Goal: Information Seeking & Learning: Learn about a topic

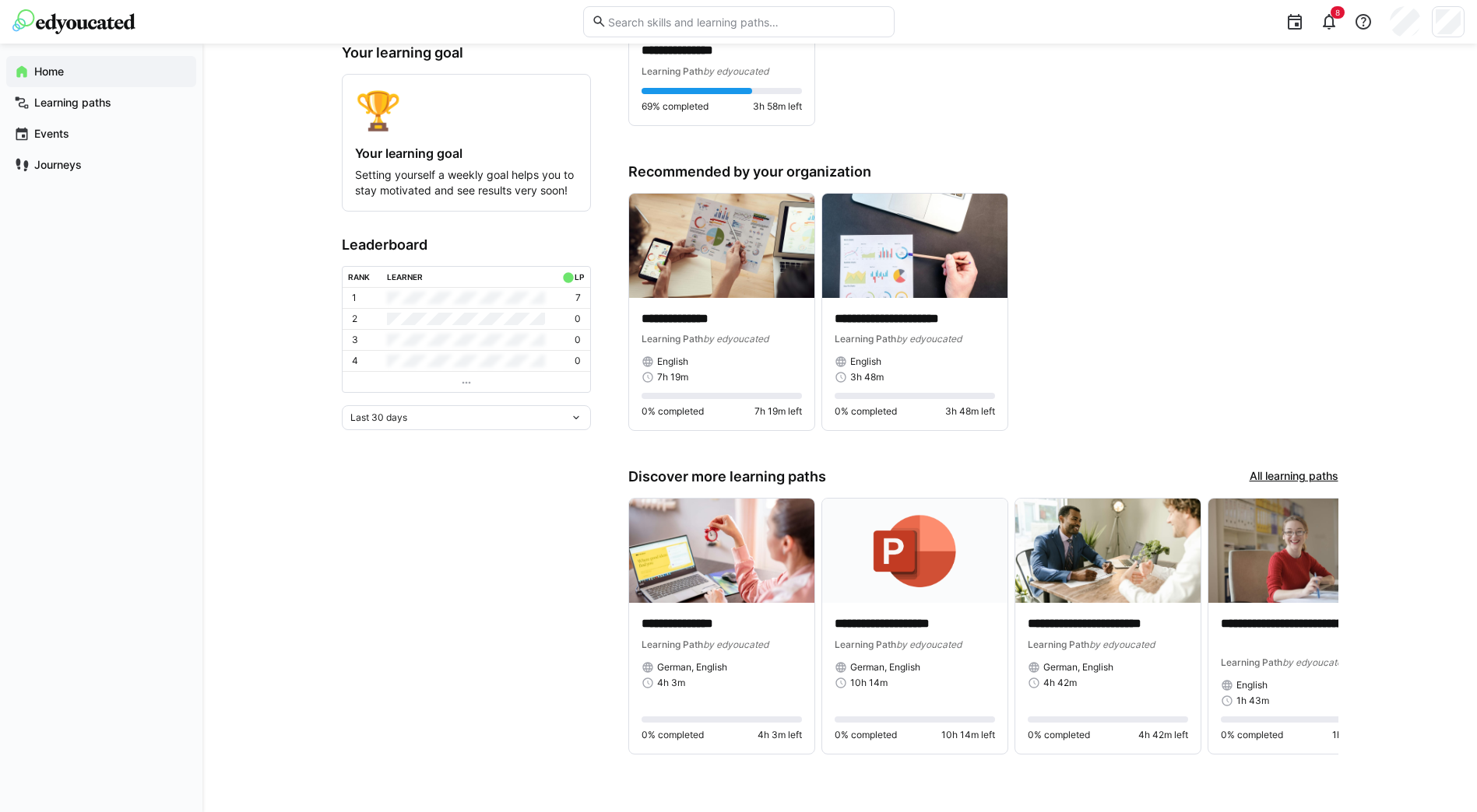
scroll to position [116, 0]
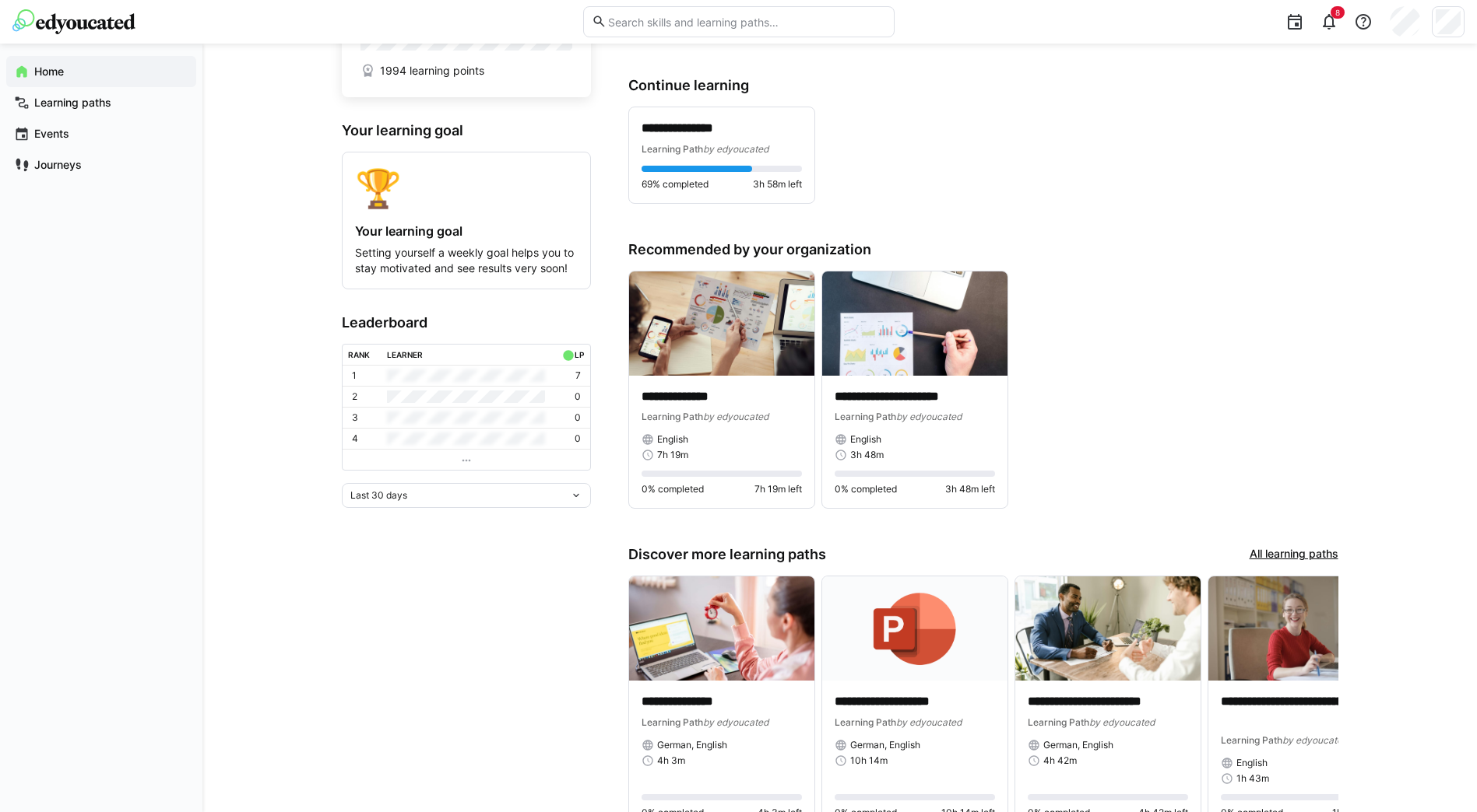
click at [1259, 235] on app-home-right "**********" at bounding box center [983, 411] width 710 height 883
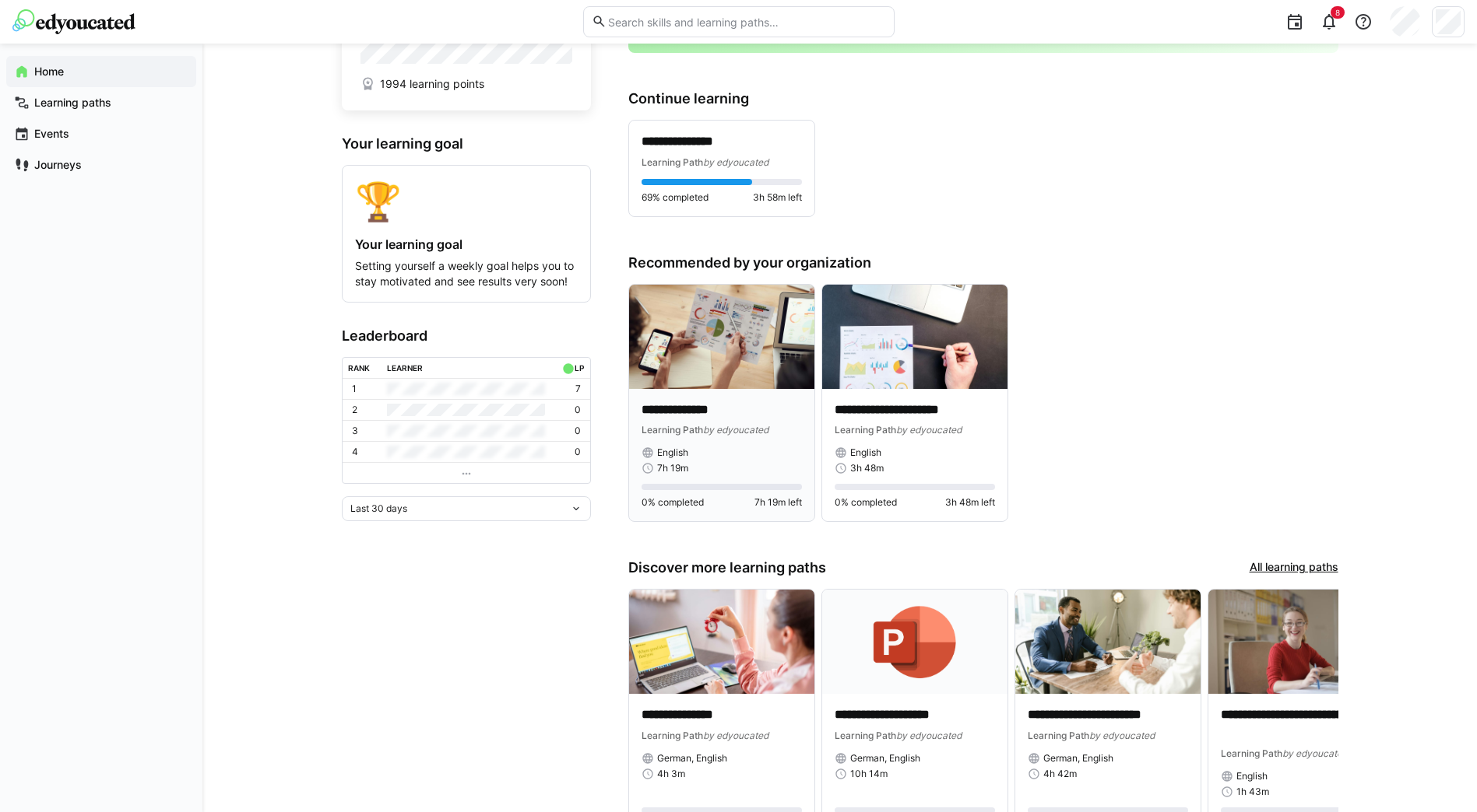
scroll to position [0, 0]
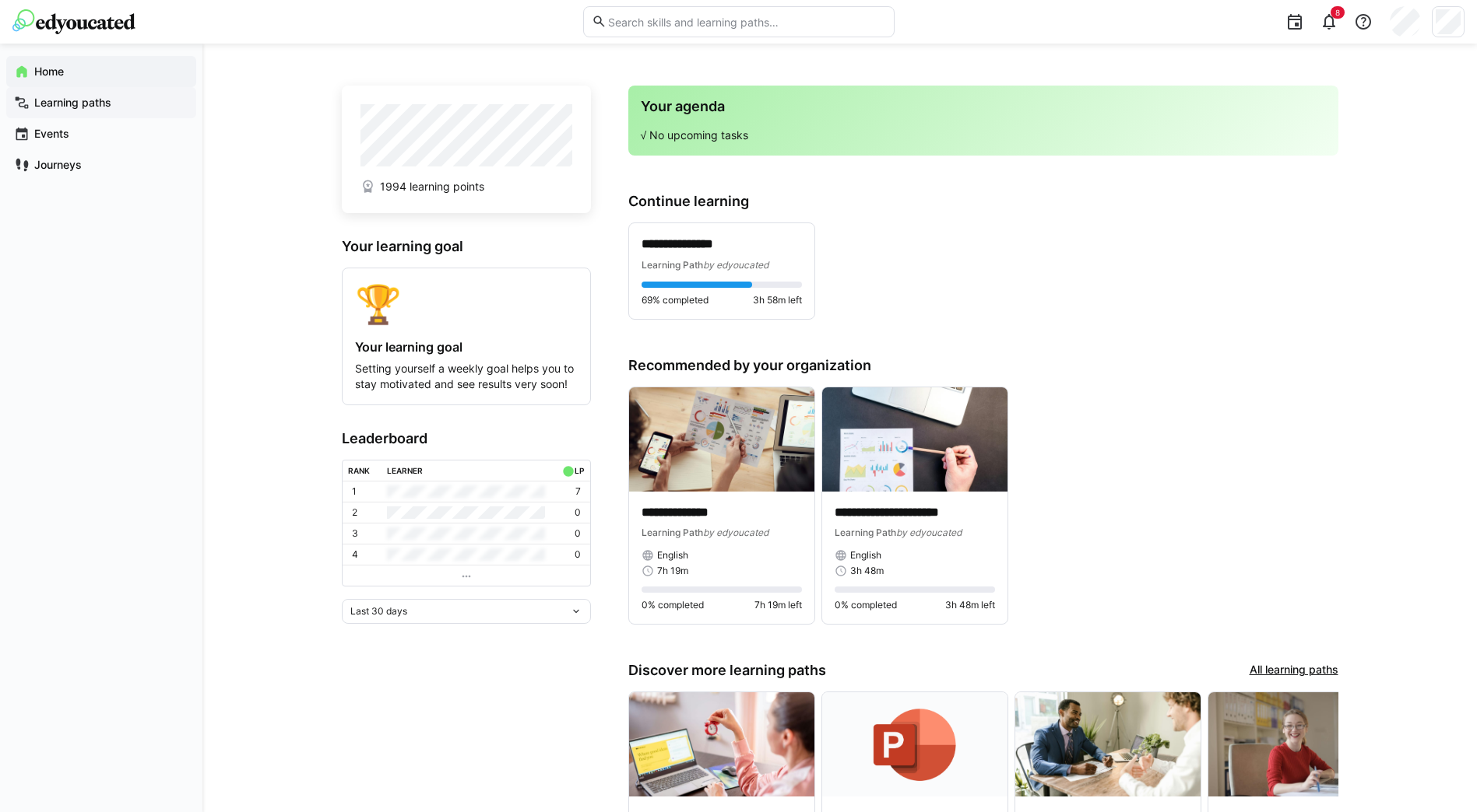
click at [88, 110] on div "Learning paths" at bounding box center [101, 103] width 190 height 32
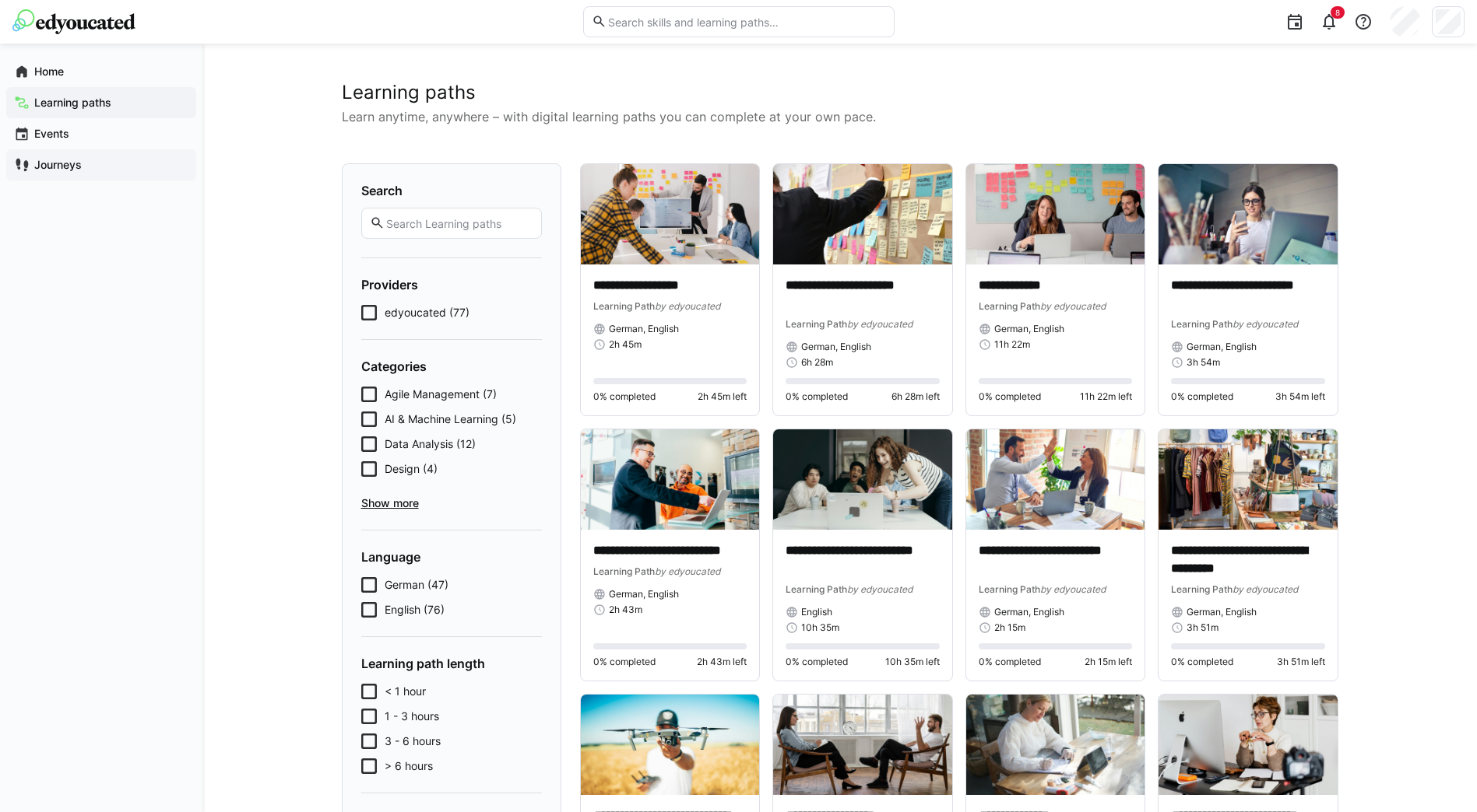
click at [95, 166] on span "Journeys" at bounding box center [109, 165] width 157 height 16
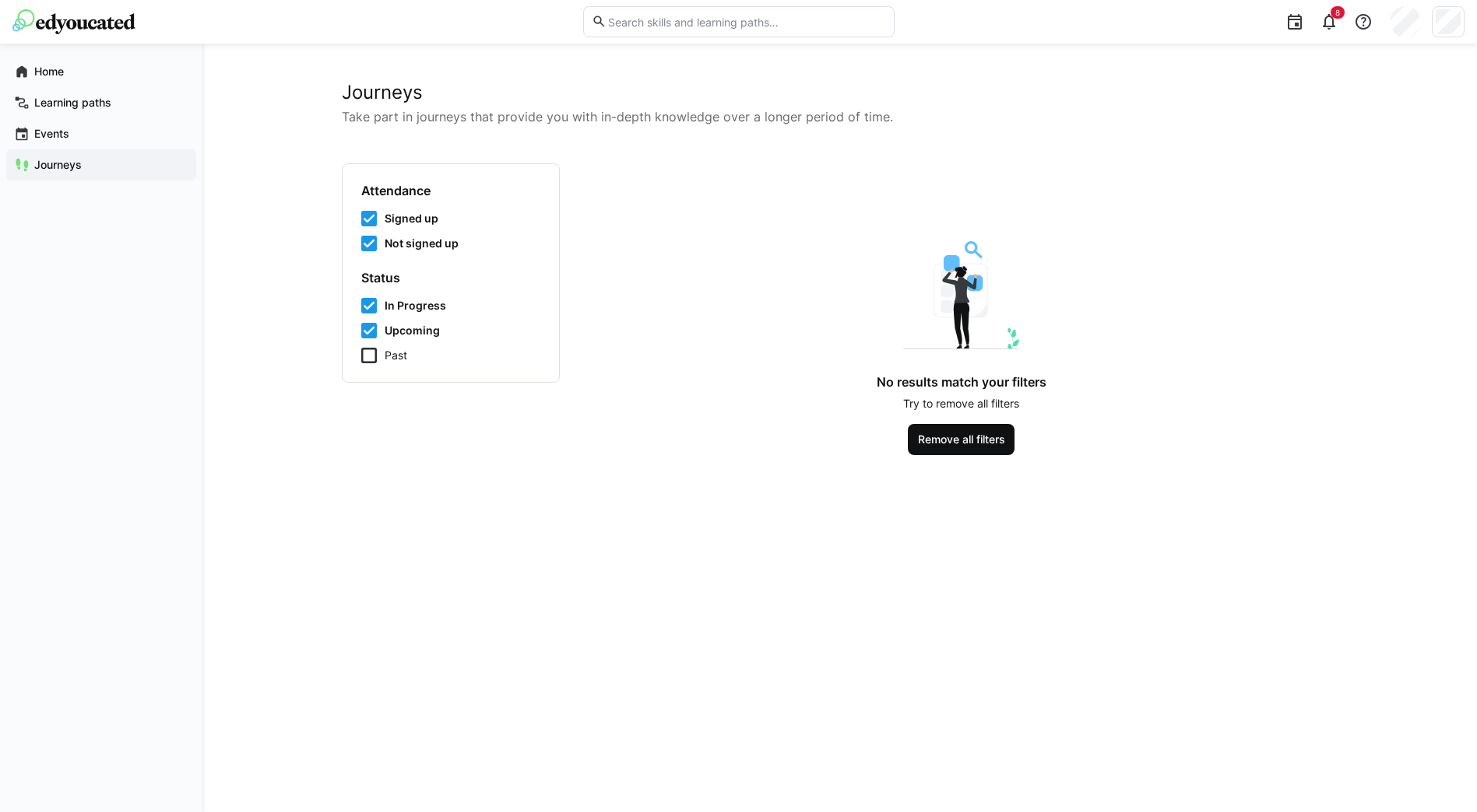
click at [963, 444] on span "Remove all filters" at bounding box center [961, 439] width 92 height 16
click at [81, 64] on span "Home" at bounding box center [109, 71] width 157 height 16
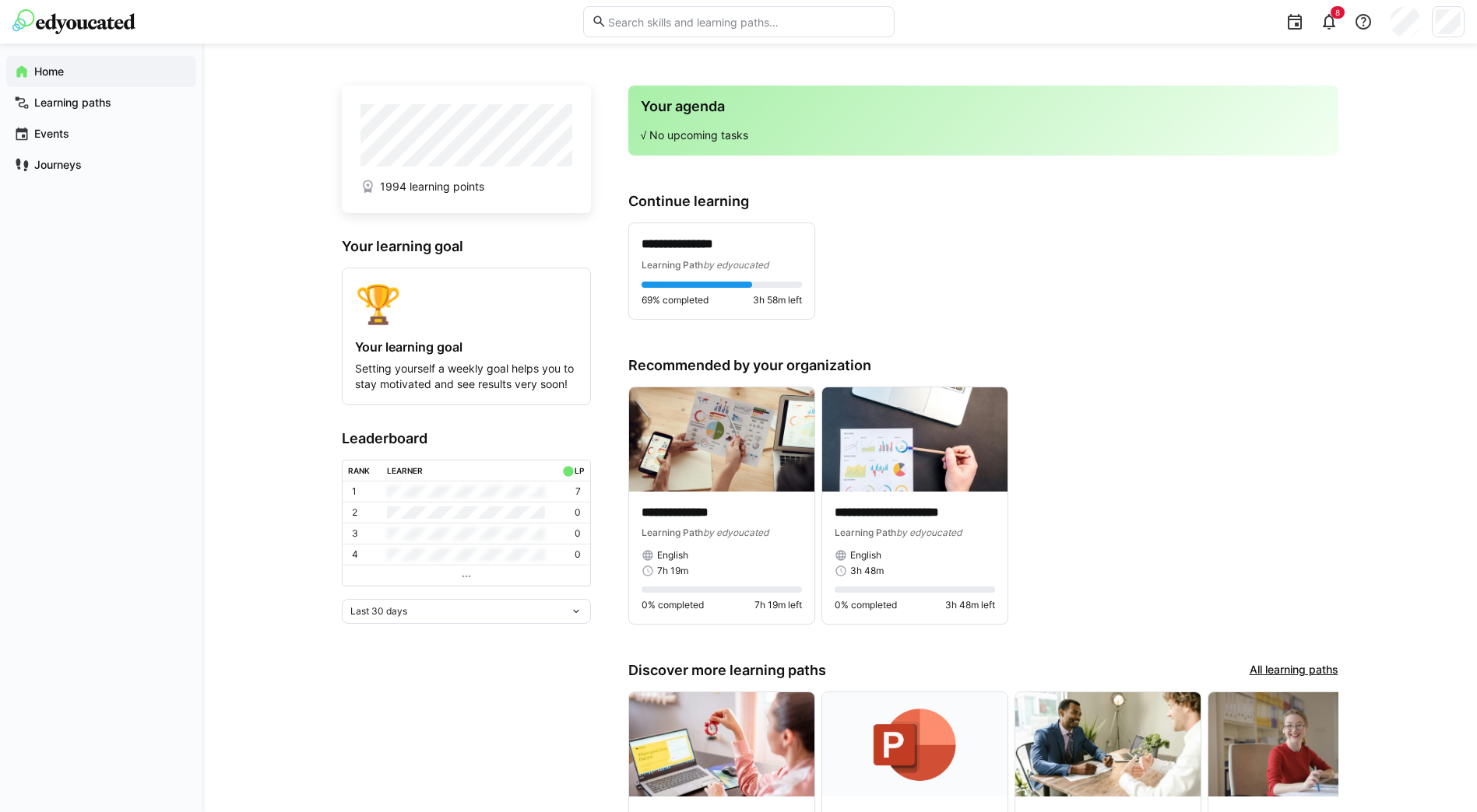
click at [547, 616] on div "Last 30 days" at bounding box center [460, 612] width 220 height 11
click at [518, 715] on span "Last year" at bounding box center [466, 722] width 249 height 25
click at [547, 623] on div "Last year" at bounding box center [466, 611] width 249 height 25
click at [516, 746] on div "All time" at bounding box center [466, 747] width 230 height 12
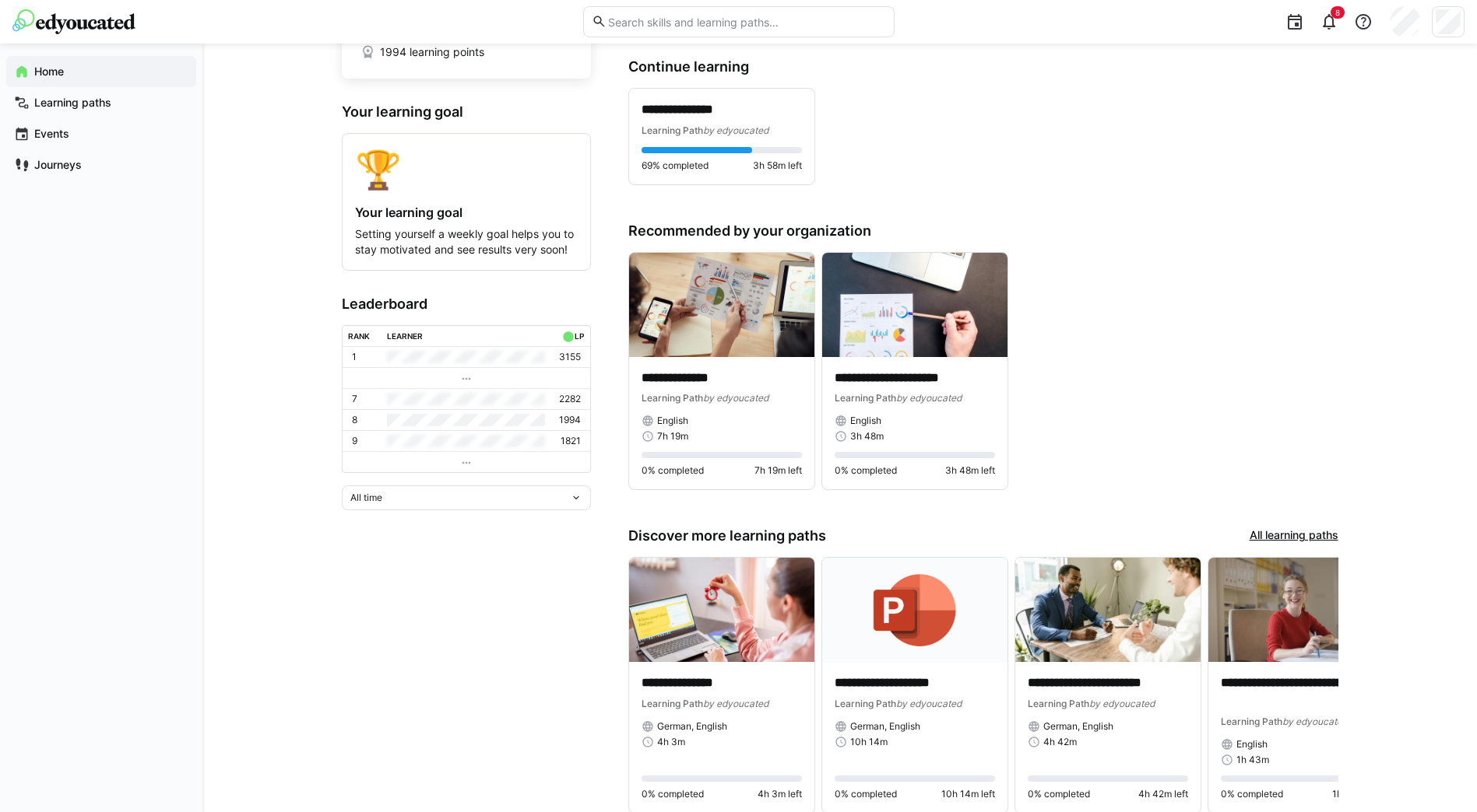
scroll to position [156, 0]
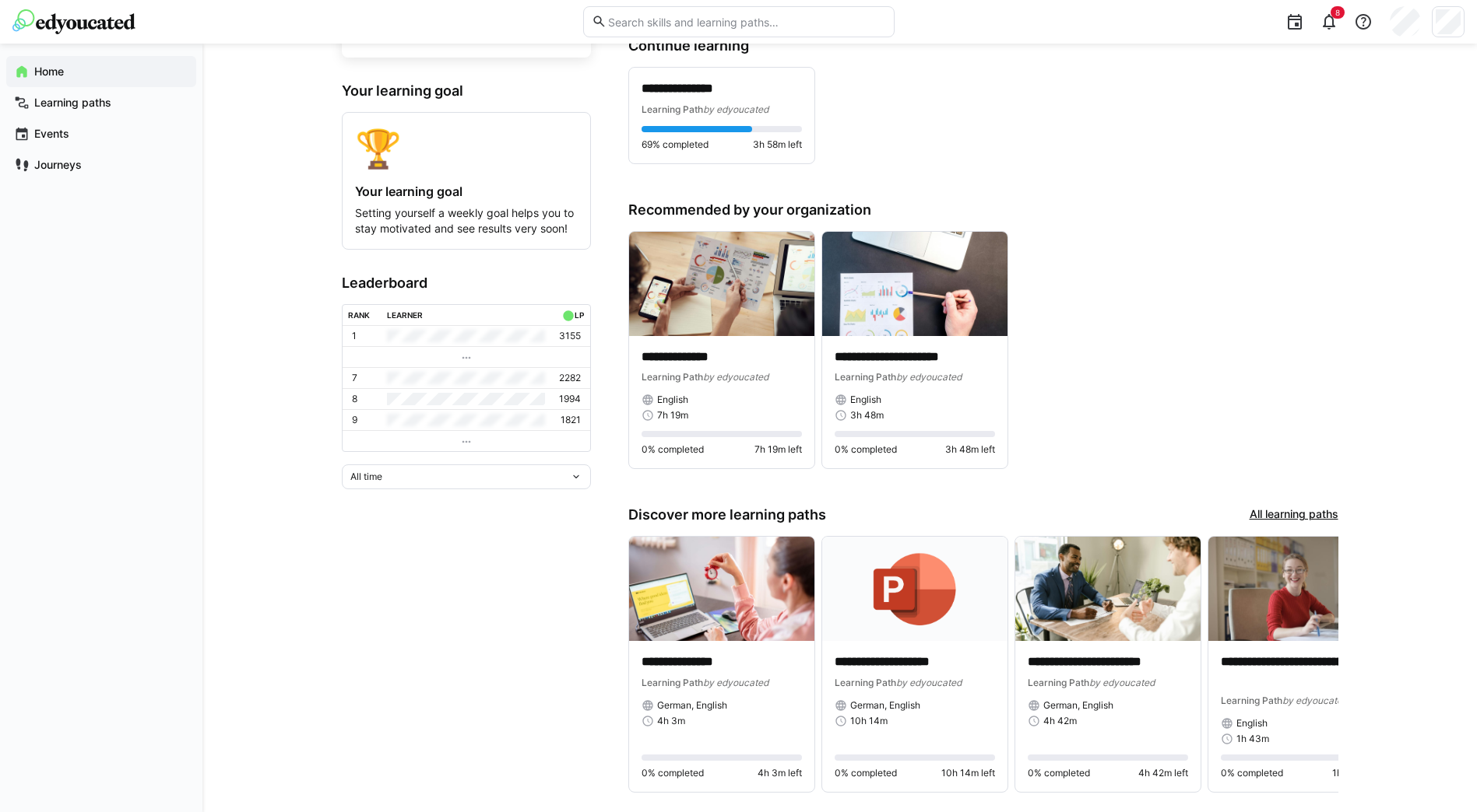
click at [458, 477] on div "All time" at bounding box center [460, 477] width 220 height 11
click at [432, 592] on div "Last year" at bounding box center [466, 588] width 230 height 12
click at [479, 460] on div "Last year" at bounding box center [460, 456] width 220 height 11
click at [457, 543] on div "Last 90 days" at bounding box center [466, 541] width 230 height 12
click at [479, 468] on div "Last 90 days" at bounding box center [466, 456] width 249 height 25
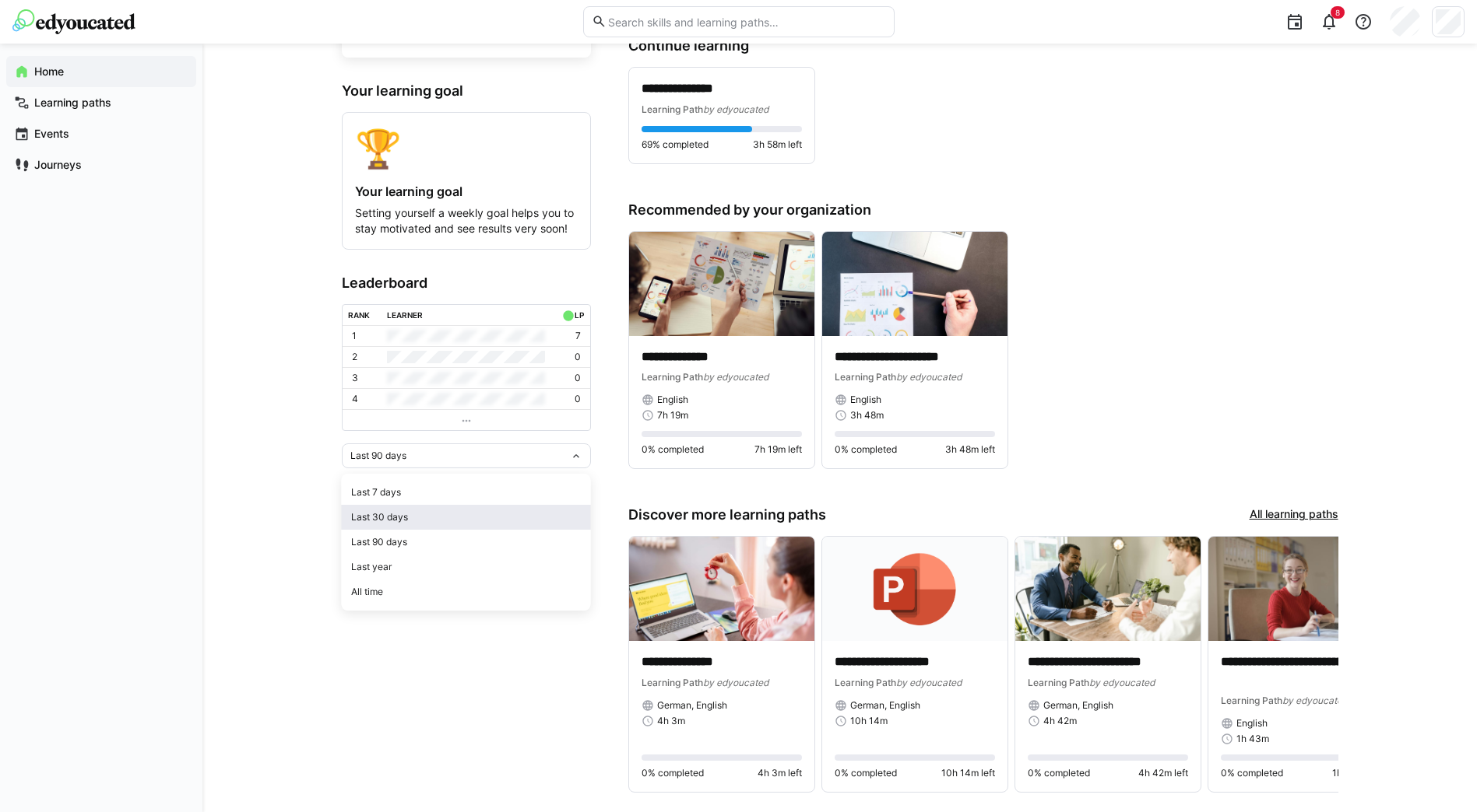
click at [468, 517] on div "Last 30 days" at bounding box center [466, 517] width 230 height 12
click at [479, 460] on div "Last 30 days" at bounding box center [460, 456] width 220 height 11
click at [483, 479] on div "Last 7 days Last 30 days Last 90 days Last year All time" at bounding box center [466, 542] width 249 height 137
click at [483, 487] on div "Last 7 days" at bounding box center [466, 492] width 230 height 12
click at [481, 460] on div "Last 7 days" at bounding box center [460, 456] width 220 height 11
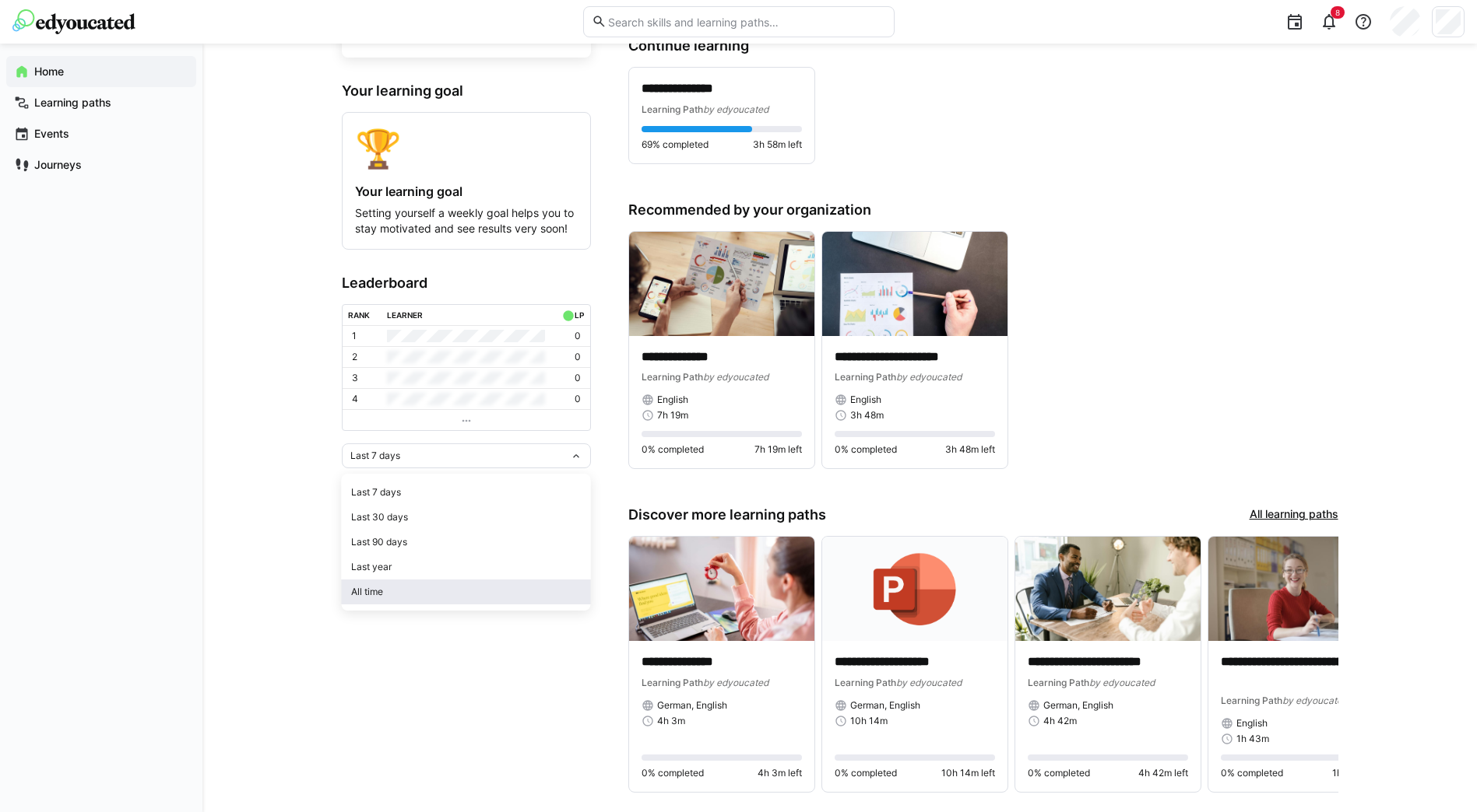
click at [470, 584] on span "All time" at bounding box center [466, 591] width 249 height 25
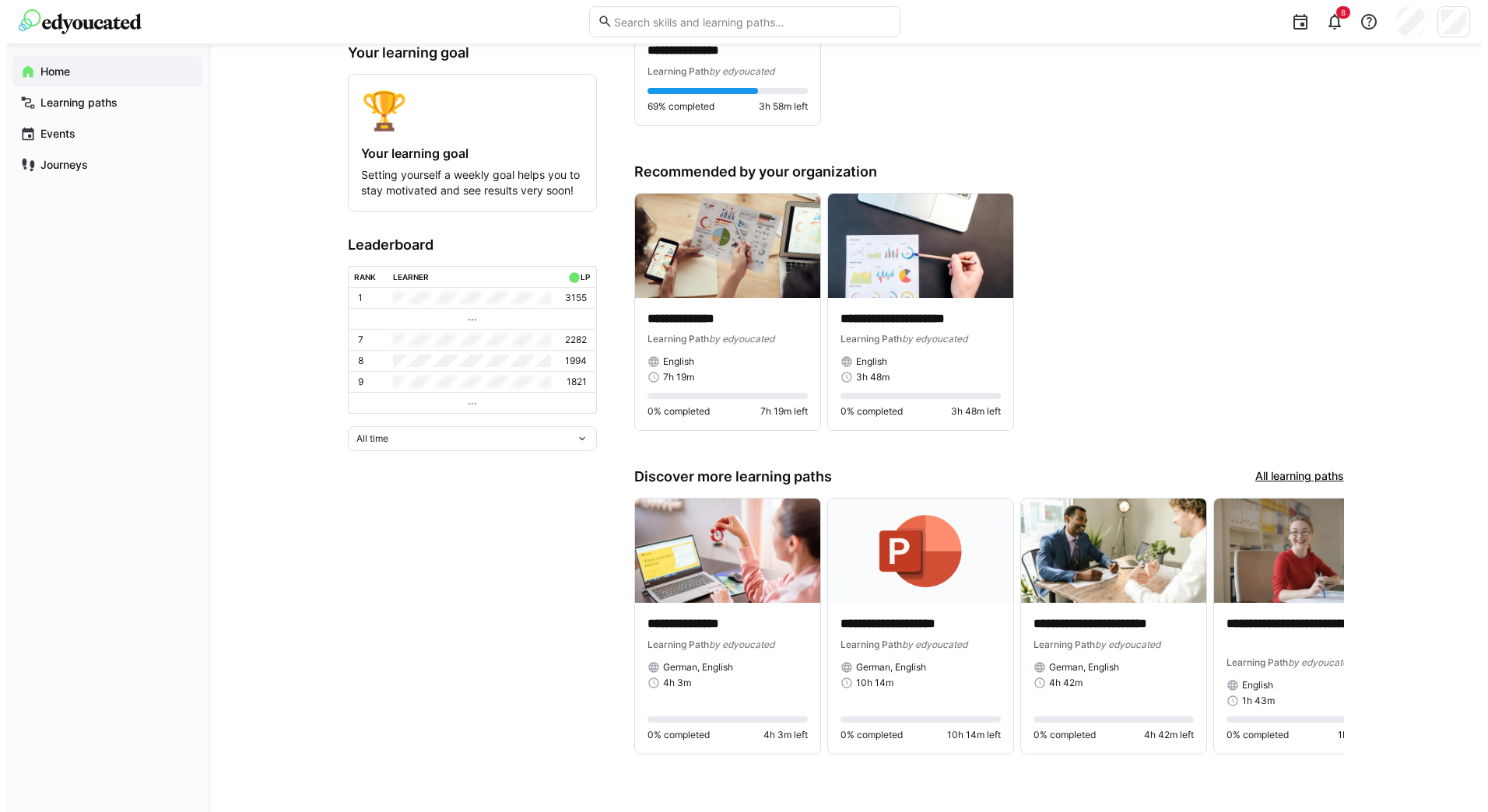
scroll to position [0, 0]
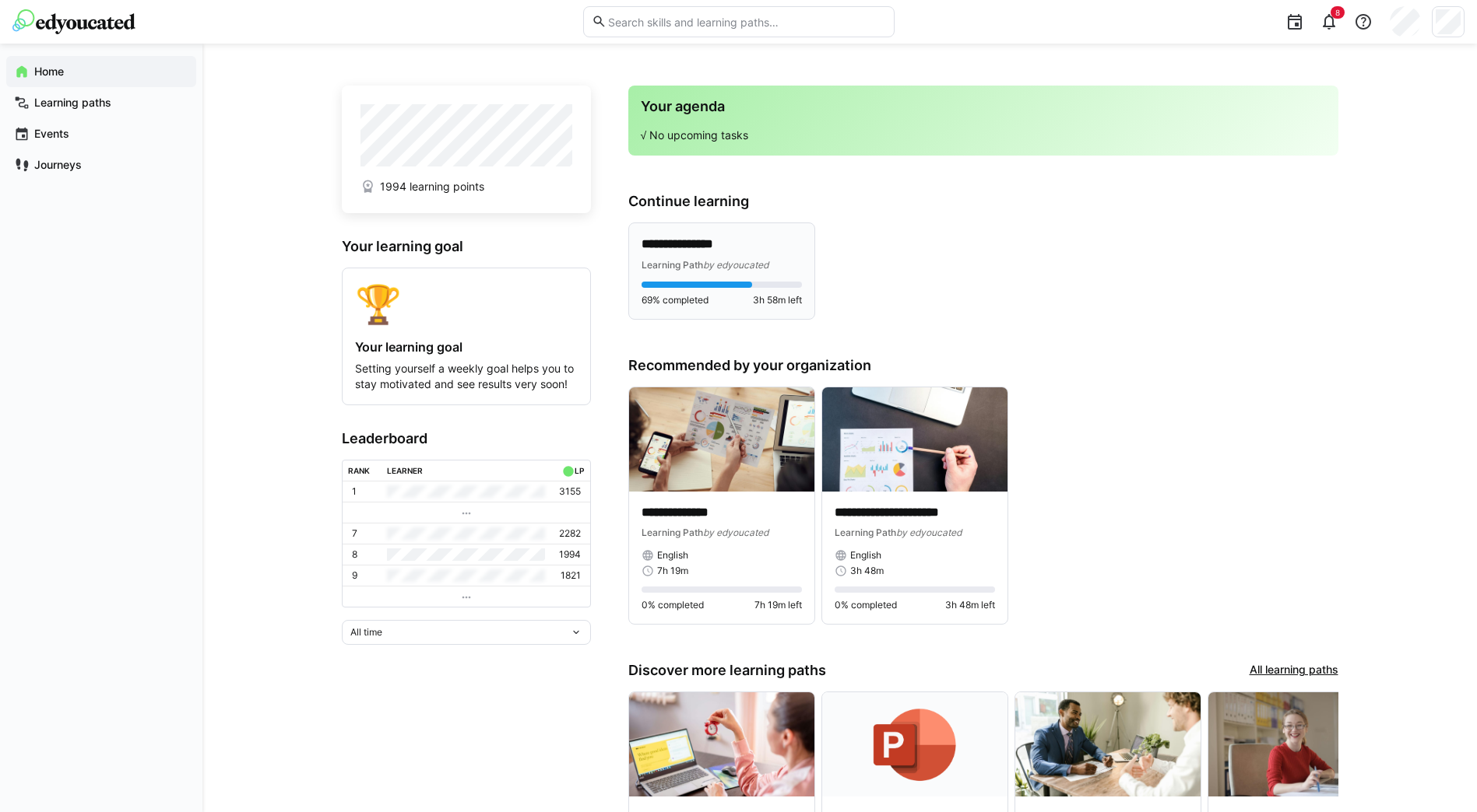
click at [730, 260] on span "by edyoucated" at bounding box center [735, 265] width 66 height 12
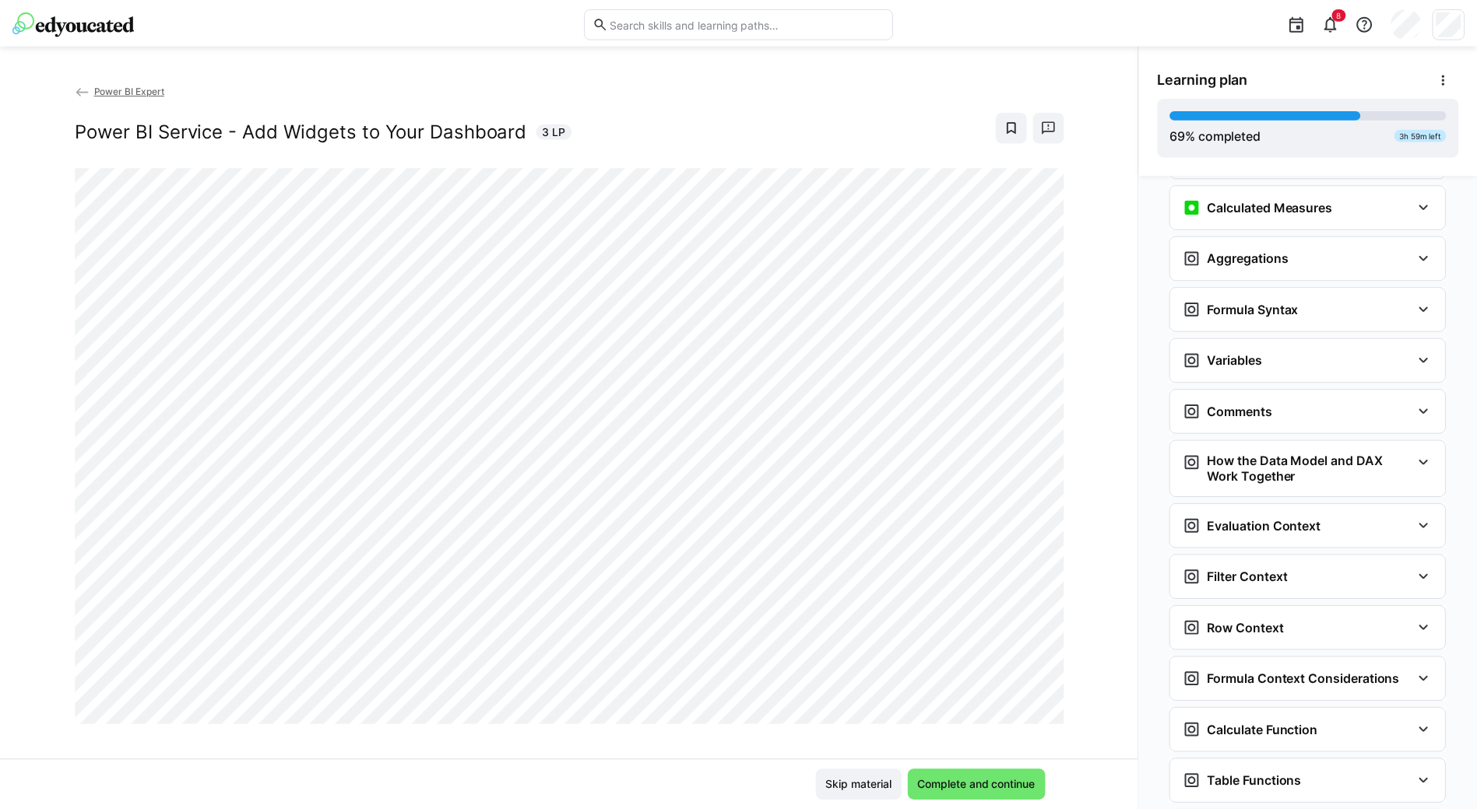
scroll to position [4847, 0]
